Goal: Find specific page/section: Find specific page/section

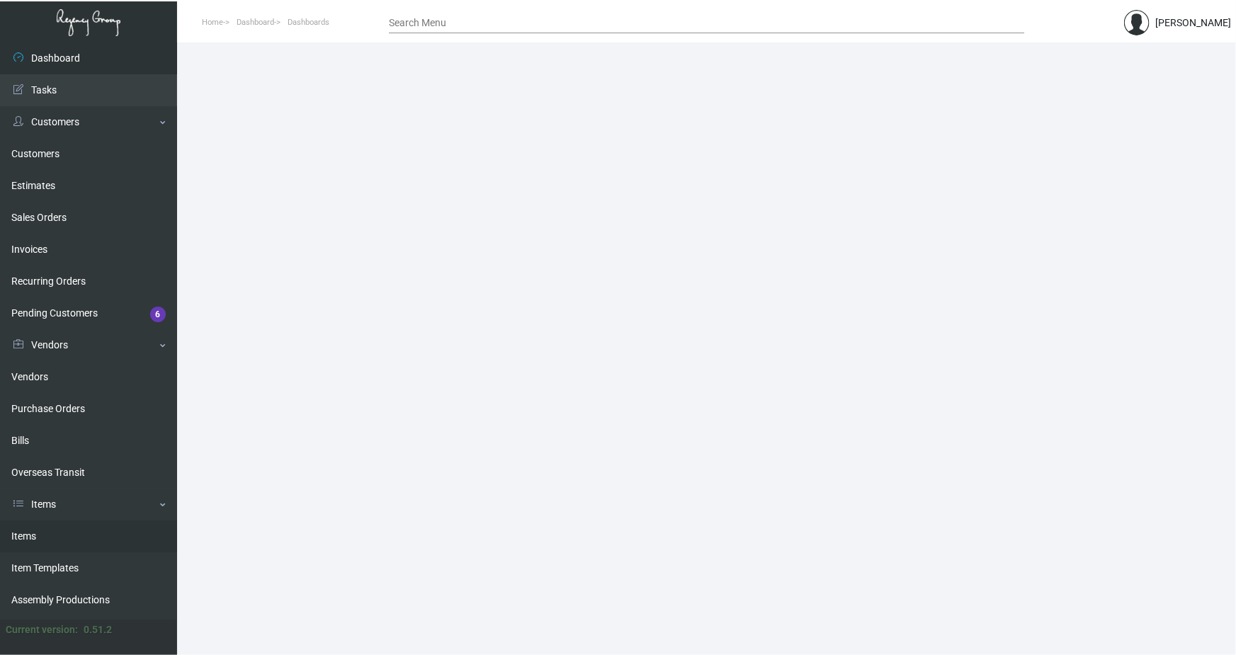
click at [38, 540] on link "Items" at bounding box center [88, 537] width 177 height 32
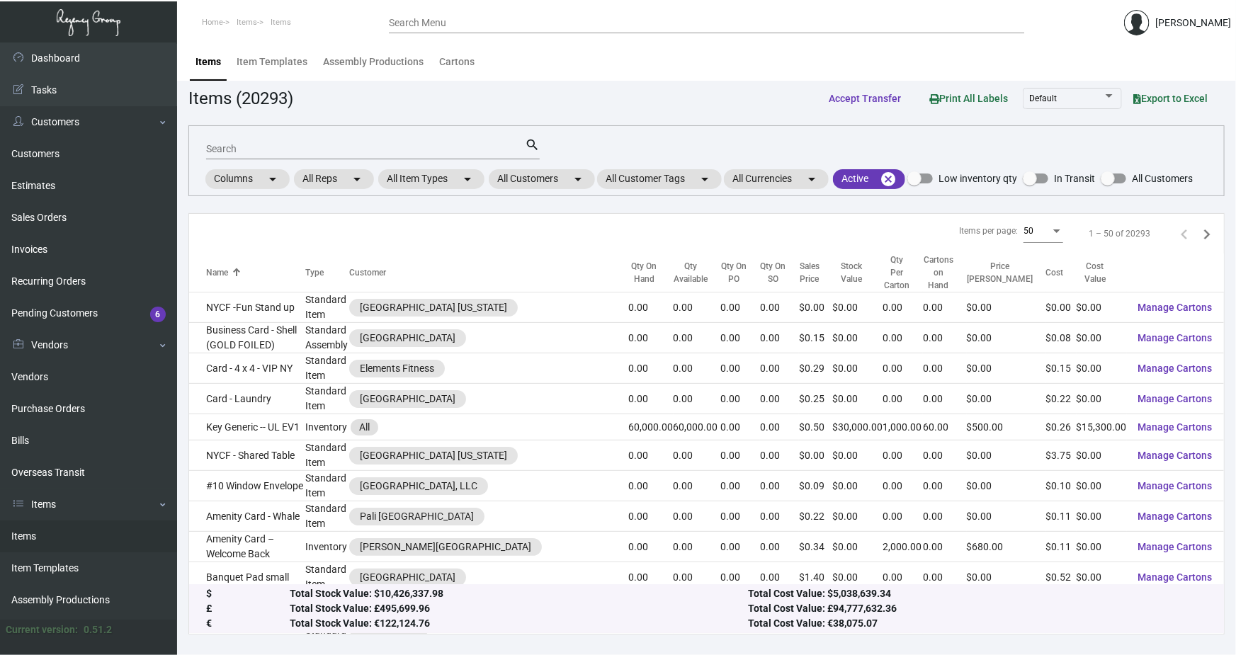
click at [241, 147] on input "Search" at bounding box center [365, 149] width 319 height 11
paste input "Trophy Room"
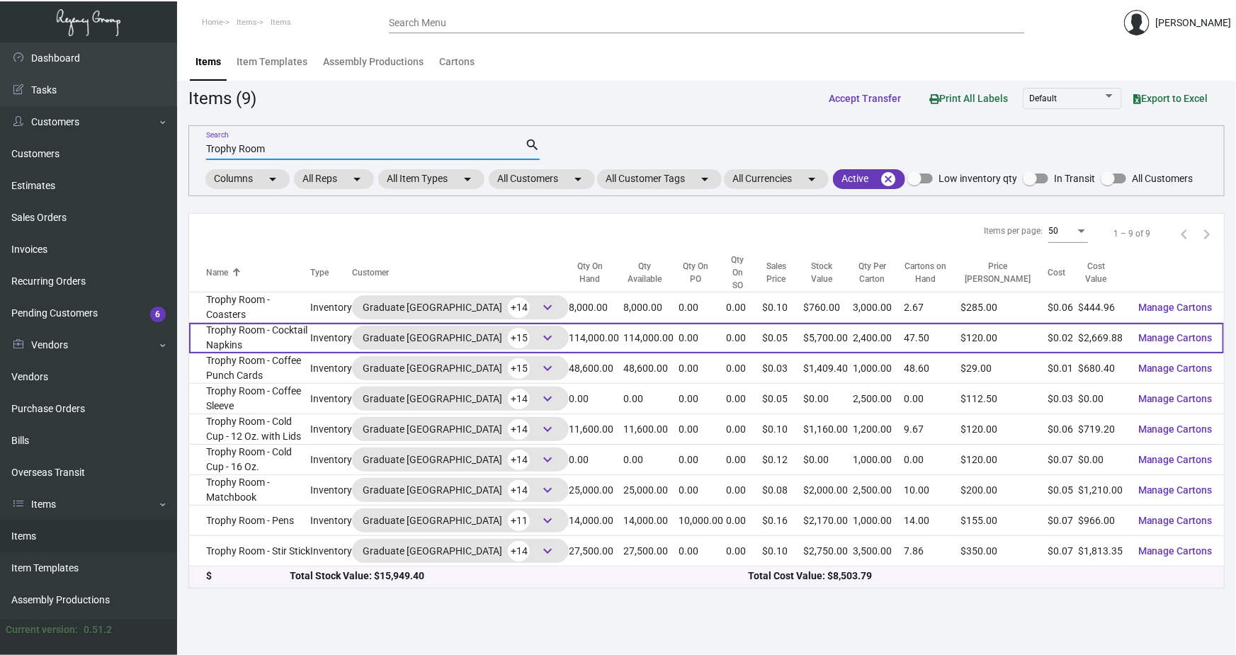
type input "Trophy Room"
click at [282, 323] on td "Trophy Room - Cocktail Napkins" at bounding box center [249, 338] width 121 height 30
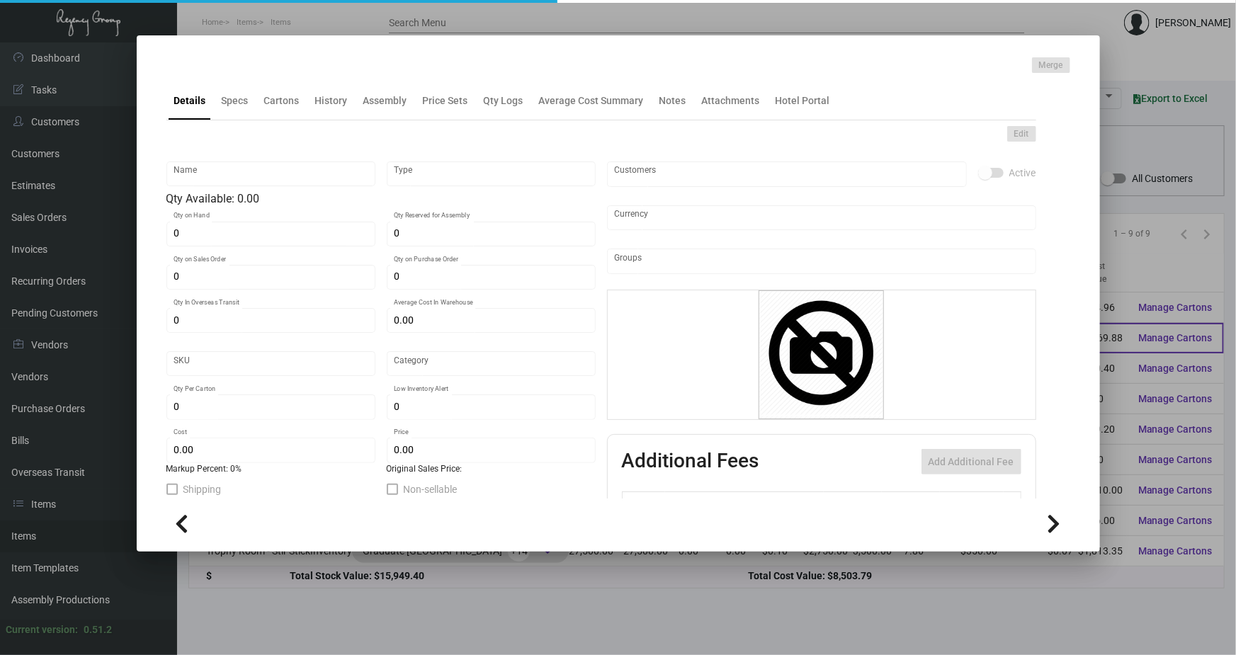
type input "Trophy Room - Cocktail Napkins"
type input "Inventory"
type input "114,000"
type input "$ 0.03123"
type input "681-Napkin-23"
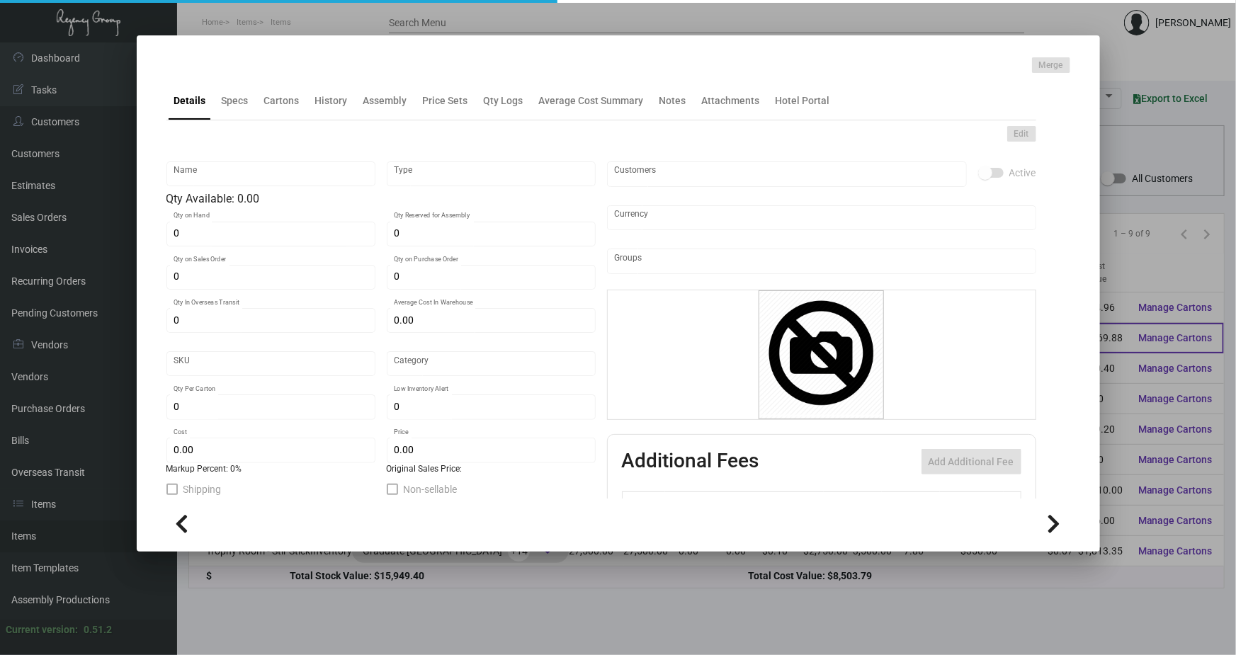
type input "Standard"
type input "2,400"
type input "30,000"
type input "$ 0.02342"
type input "$ 0.05"
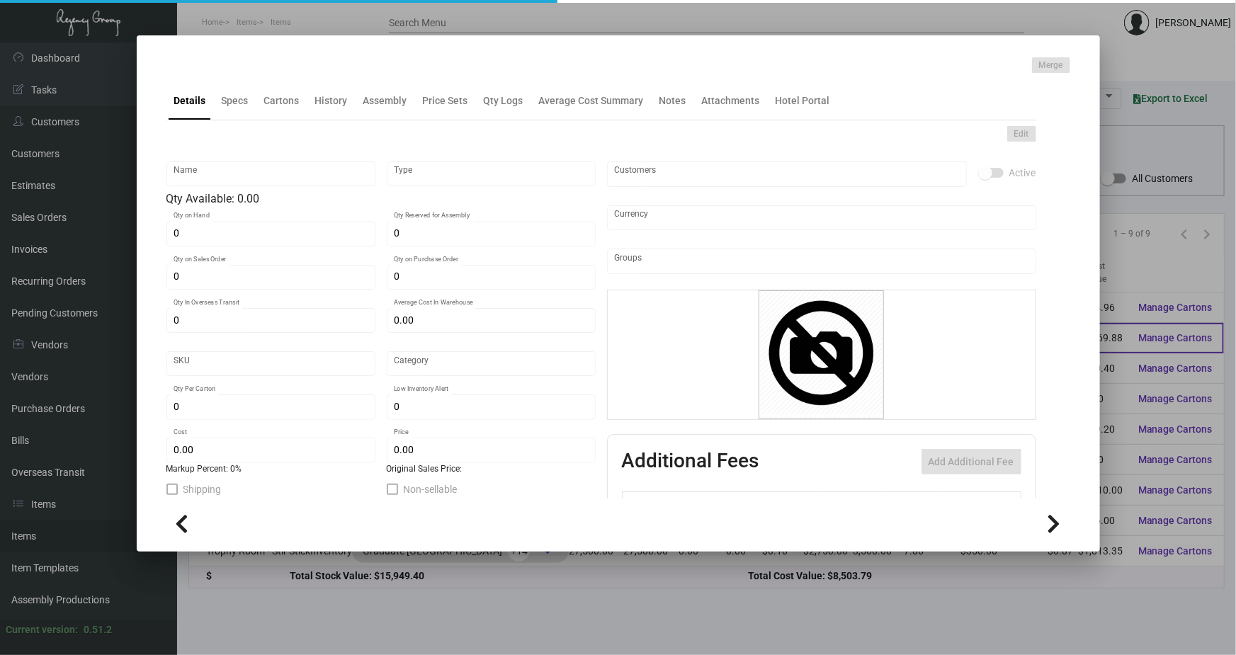
checkbox input "true"
type input "United States Dollar $"
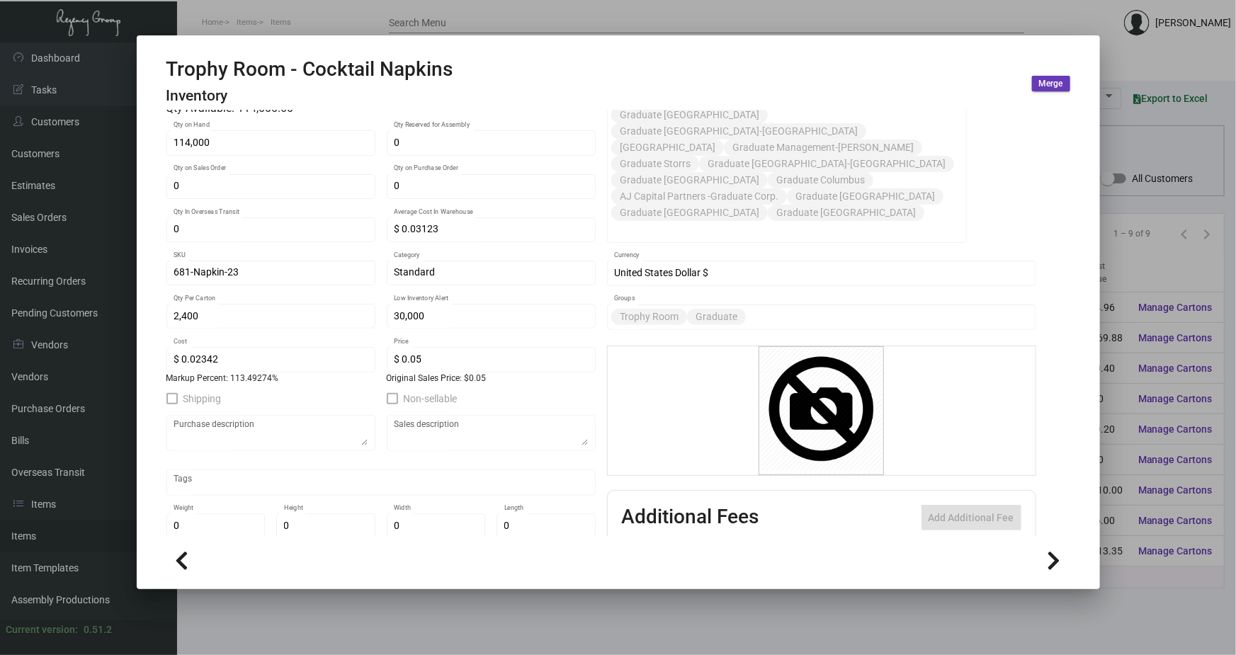
scroll to position [193, 0]
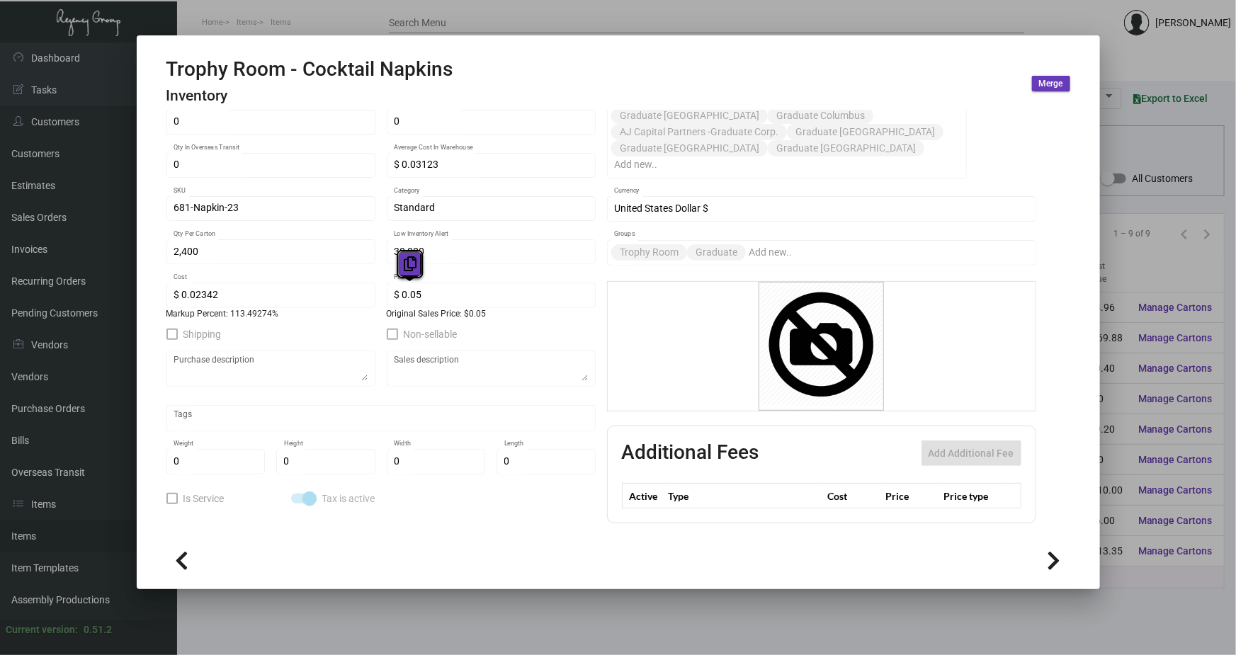
drag, startPoint x: 407, startPoint y: 291, endPoint x: 413, endPoint y: 261, distance: 31.0
click at [413, 261] on icon at bounding box center [410, 263] width 13 height 15
click at [609, 2] on div at bounding box center [618, 327] width 1236 height 655
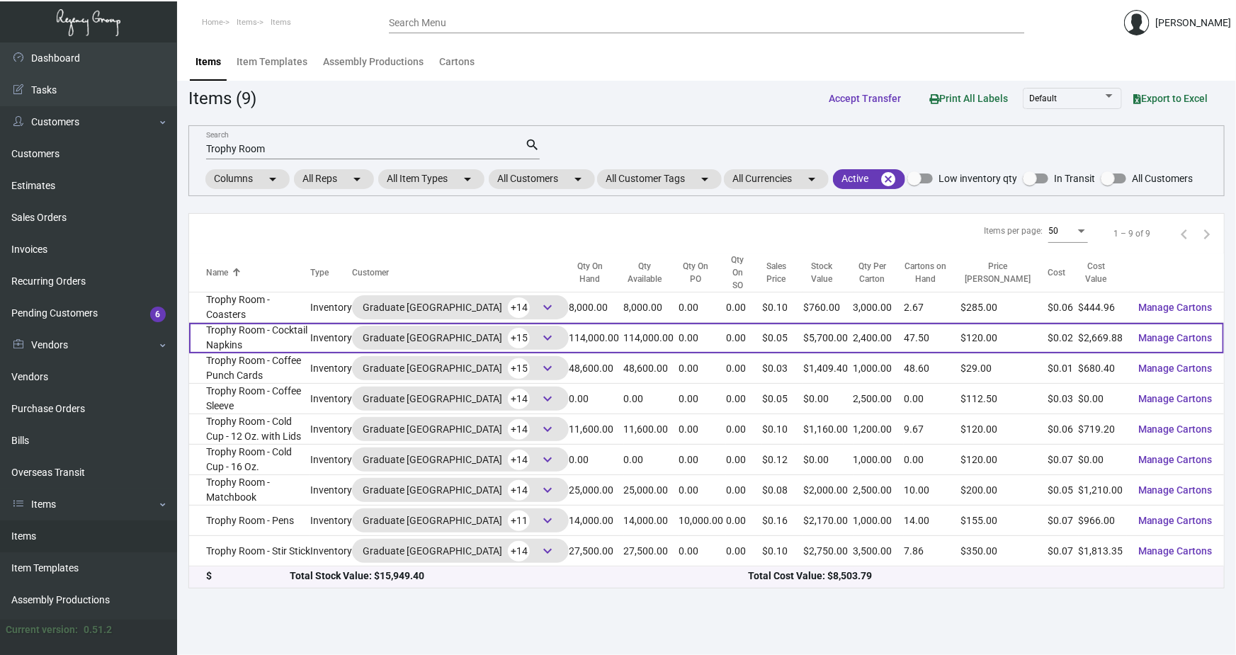
click at [310, 326] on td "Trophy Room - Cocktail Napkins" at bounding box center [249, 338] width 121 height 30
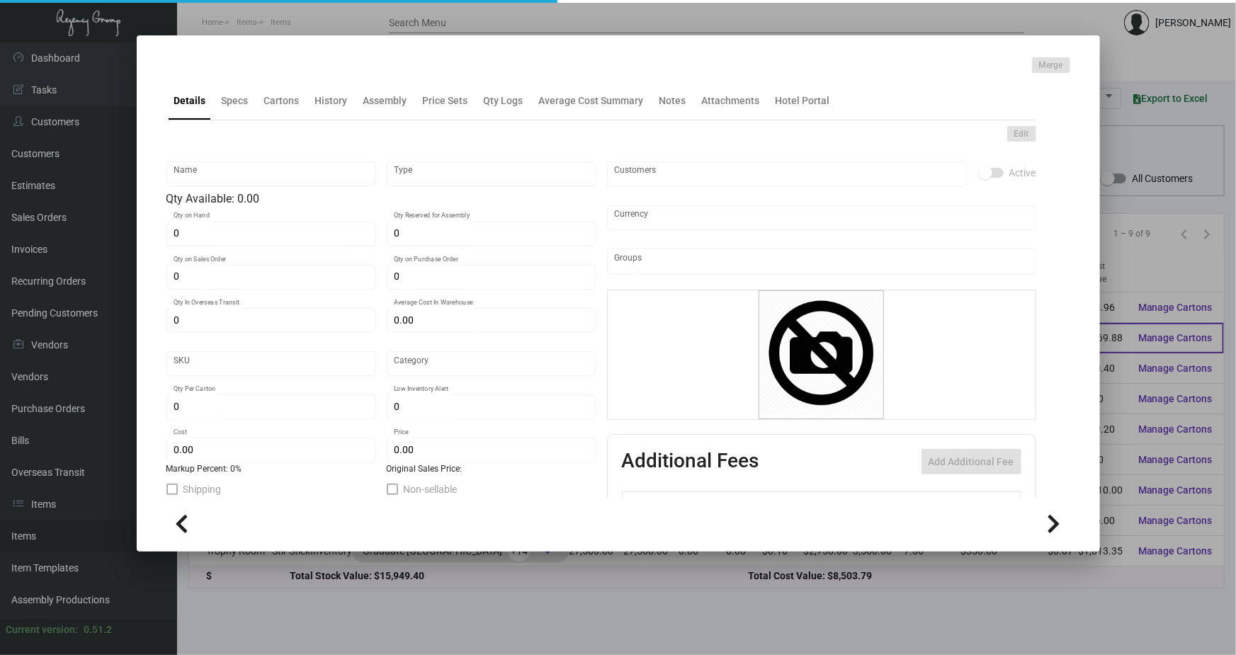
type input "Trophy Room - Cocktail Napkins"
type input "Inventory"
type input "114,000"
type input "$ 0.03123"
type input "681-Napkin-23"
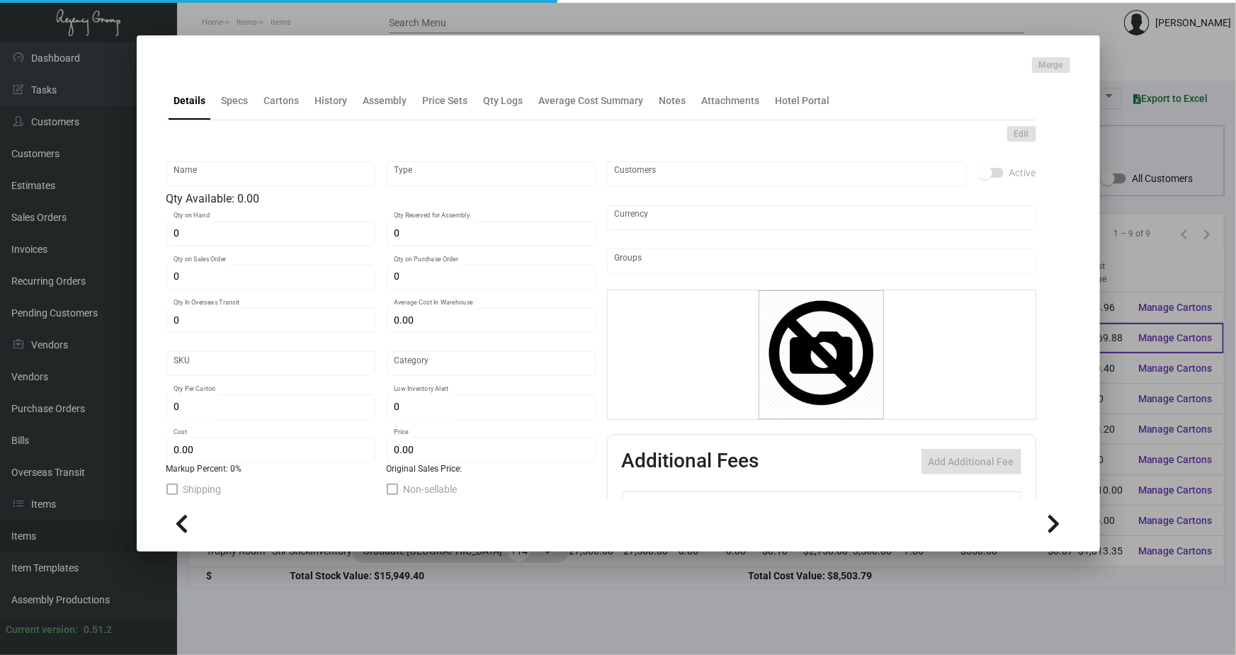
type input "Standard"
type input "2,400"
type input "30,000"
type input "$ 0.02342"
type input "$ 0.05"
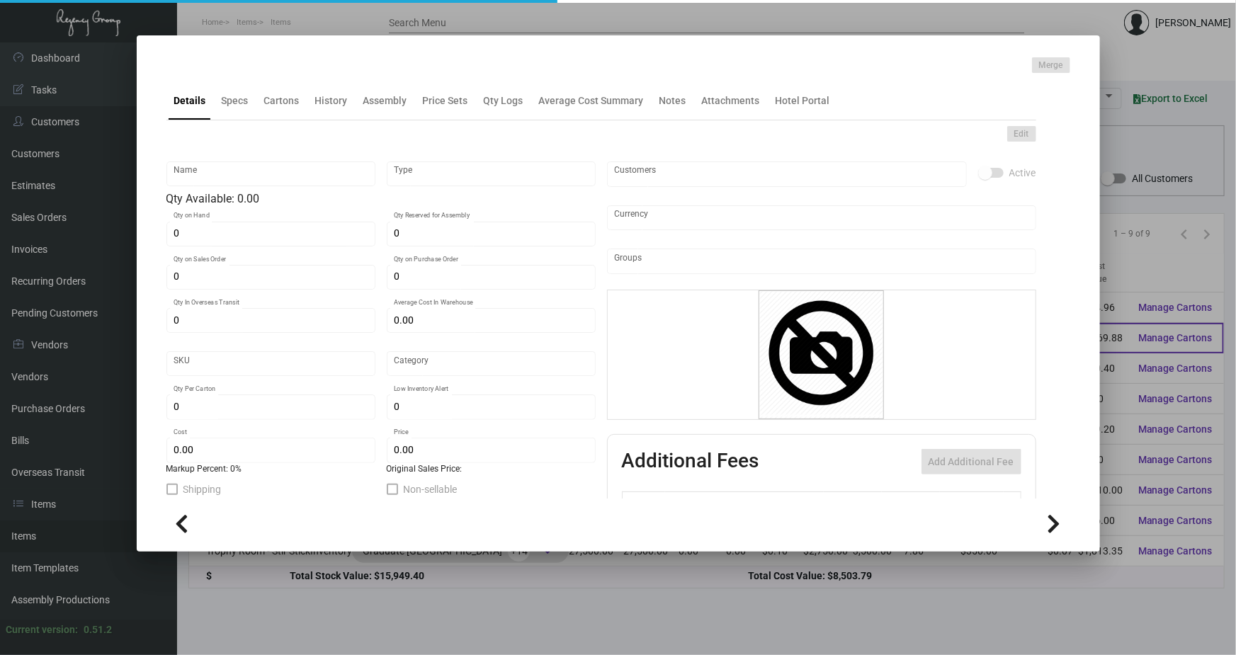
checkbox input "true"
type input "United States Dollar $"
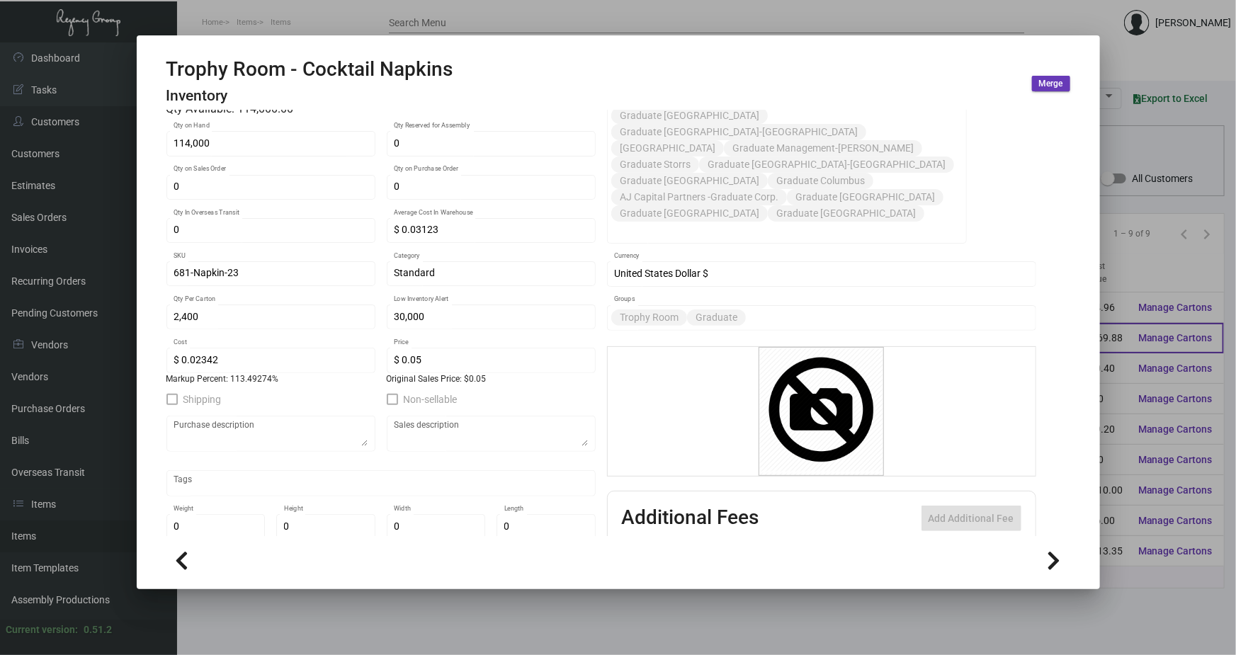
scroll to position [128, 0]
